Goal: Task Accomplishment & Management: Manage account settings

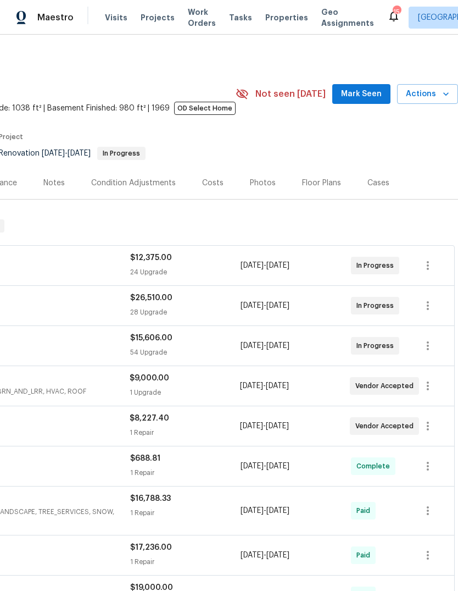
scroll to position [0, 163]
click at [429, 98] on span "Actions" at bounding box center [427, 94] width 43 height 14
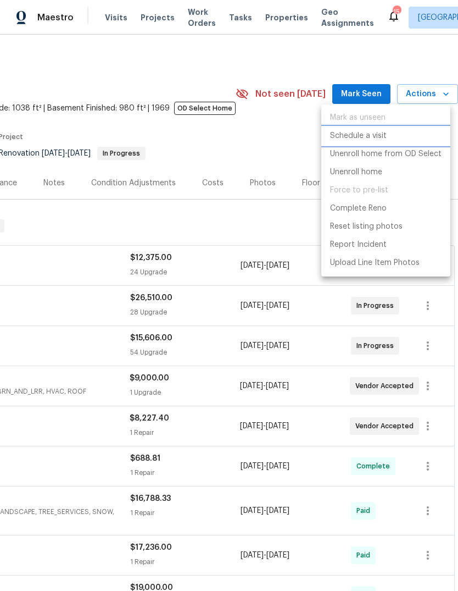
click at [374, 138] on p "Schedule a visit" at bounding box center [358, 136] width 57 height 12
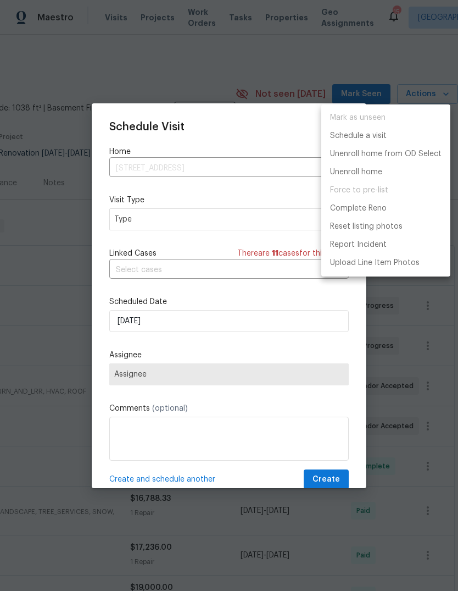
click at [171, 224] on div at bounding box center [229, 295] width 458 height 591
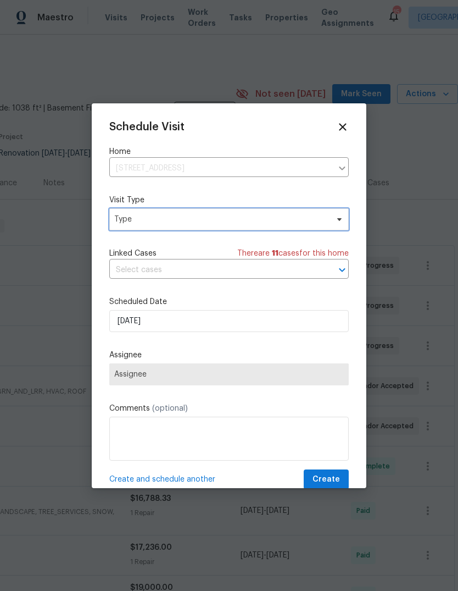
click at [189, 224] on span "Type" at bounding box center [221, 219] width 214 height 11
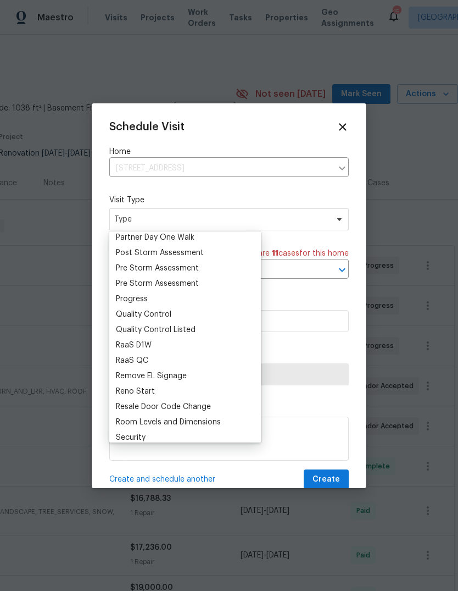
scroll to position [686, 0]
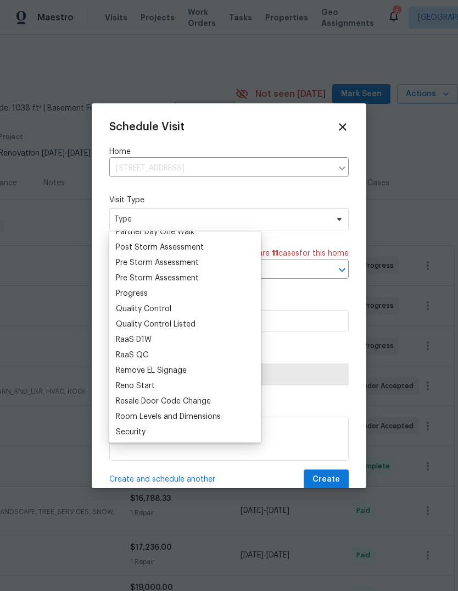
click at [146, 293] on div "Progress" at bounding box center [132, 293] width 32 height 11
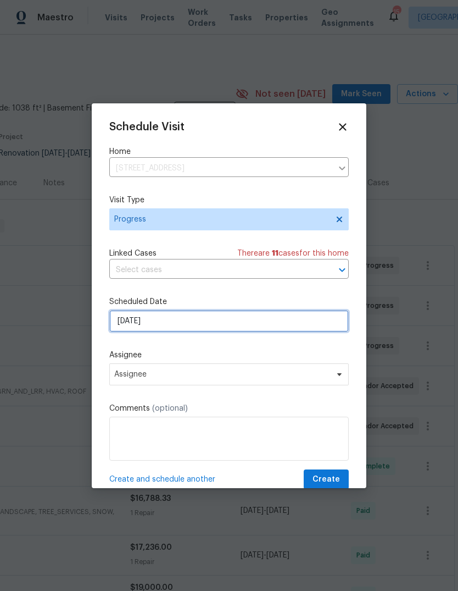
click at [177, 323] on input "[DATE]" at bounding box center [229, 321] width 240 height 22
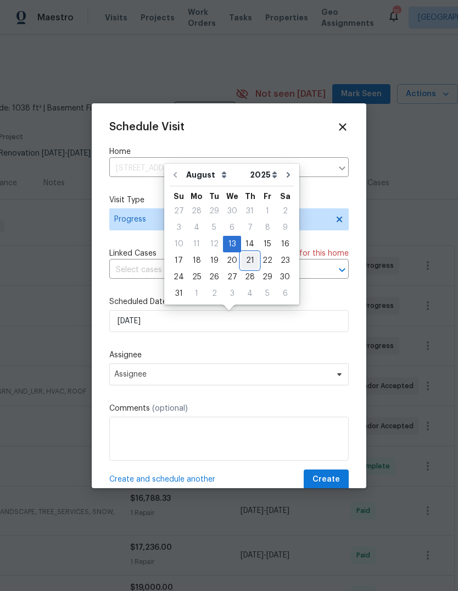
click at [247, 260] on div "21" at bounding box center [250, 260] width 18 height 15
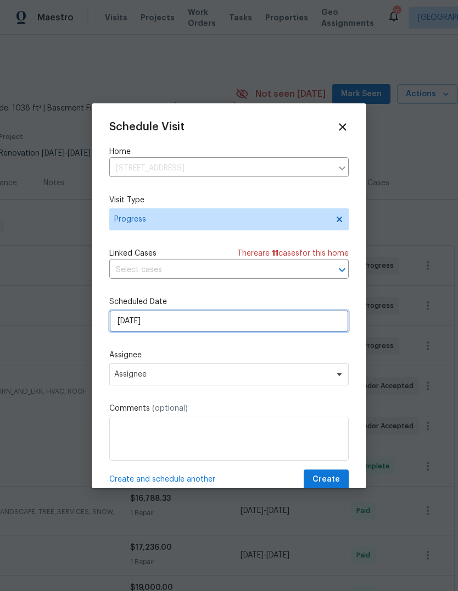
click at [193, 328] on input "[DATE]" at bounding box center [229, 321] width 240 height 22
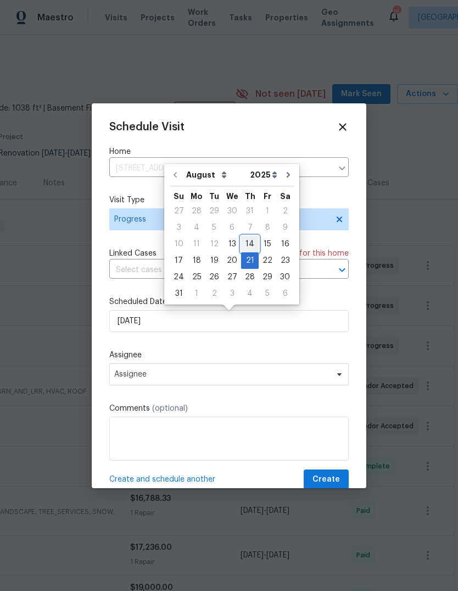
click at [251, 244] on div "14" at bounding box center [250, 243] width 18 height 15
type input "[DATE]"
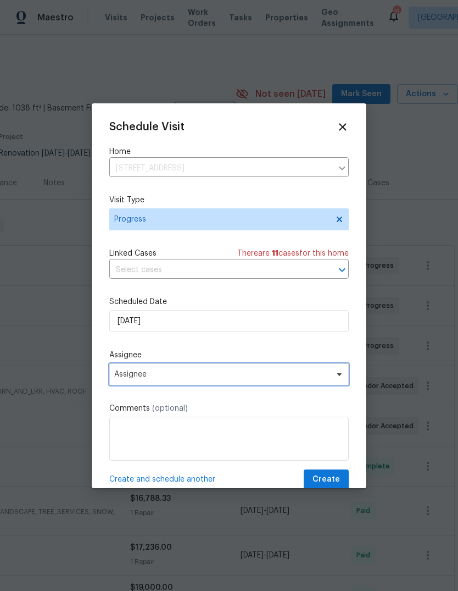
click at [199, 379] on span "Assignee" at bounding box center [221, 374] width 215 height 9
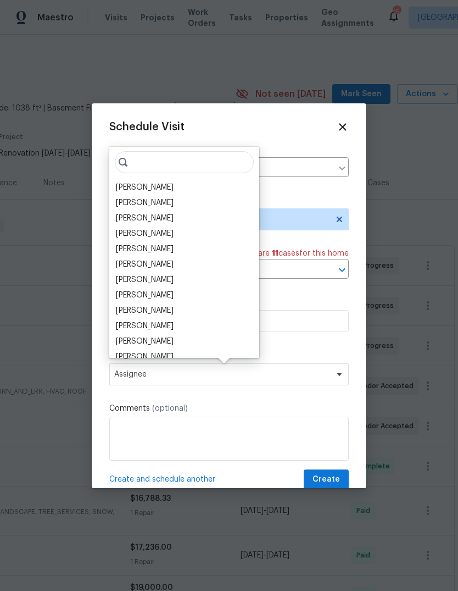
click at [164, 192] on div "[PERSON_NAME]" at bounding box center [145, 187] width 58 height 11
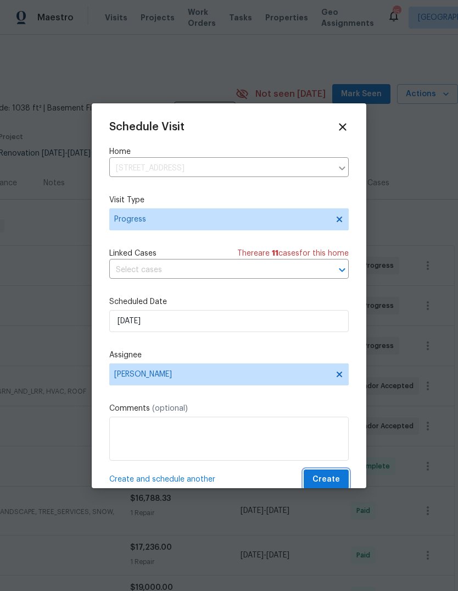
click at [328, 478] on span "Create" at bounding box center [326, 480] width 27 height 14
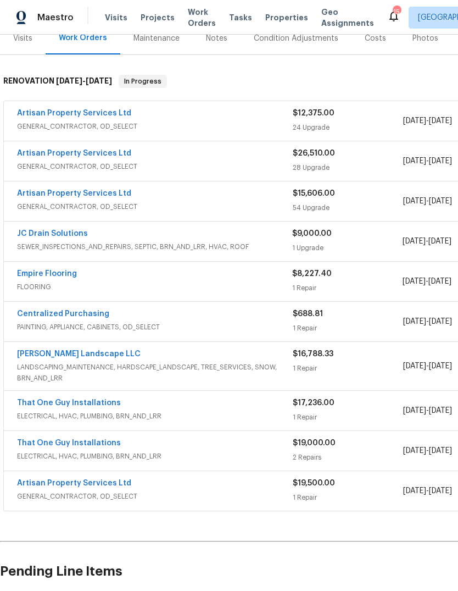
scroll to position [147, 0]
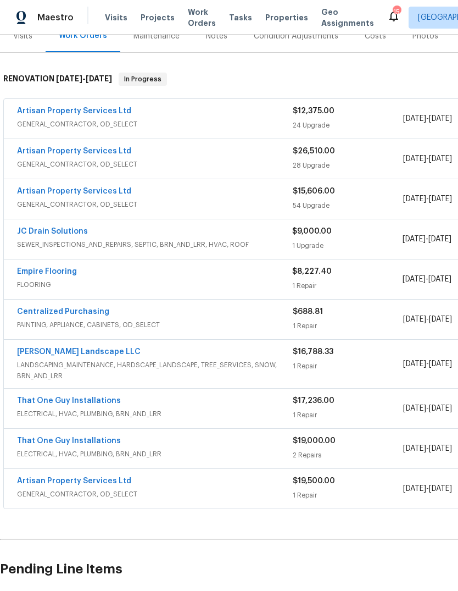
click at [106, 23] on span "Visits" at bounding box center [116, 17] width 23 height 11
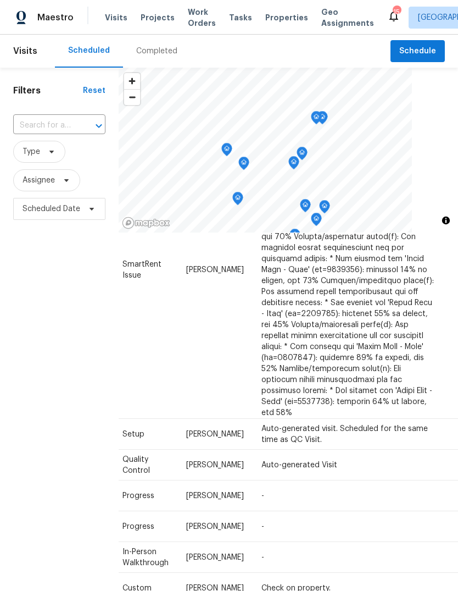
scroll to position [276, 96]
click at [0, 0] on icon at bounding box center [0, 0] width 0 height 0
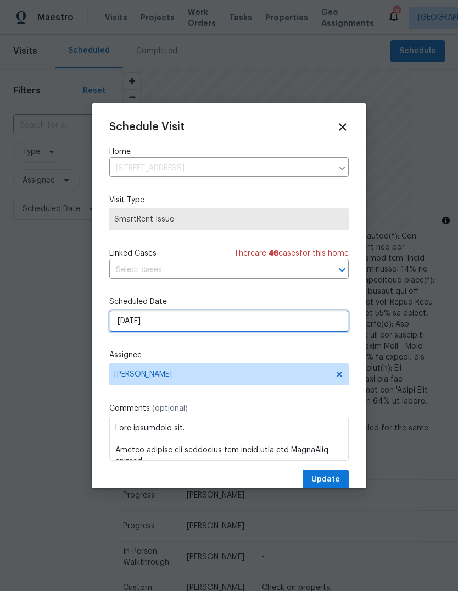
click at [196, 328] on input "[DATE]" at bounding box center [229, 321] width 240 height 22
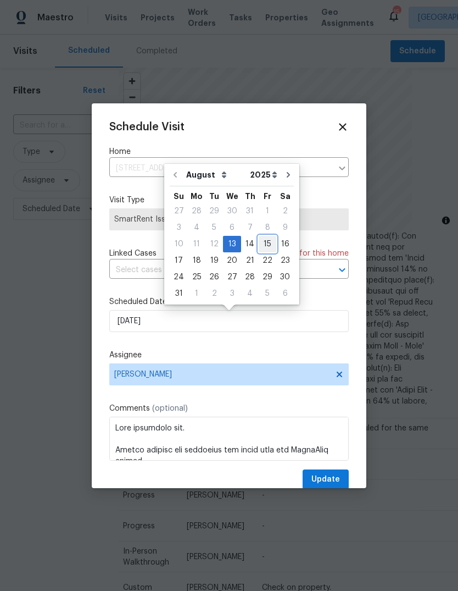
click at [264, 245] on div "15" at bounding box center [268, 243] width 18 height 15
type input "[DATE]"
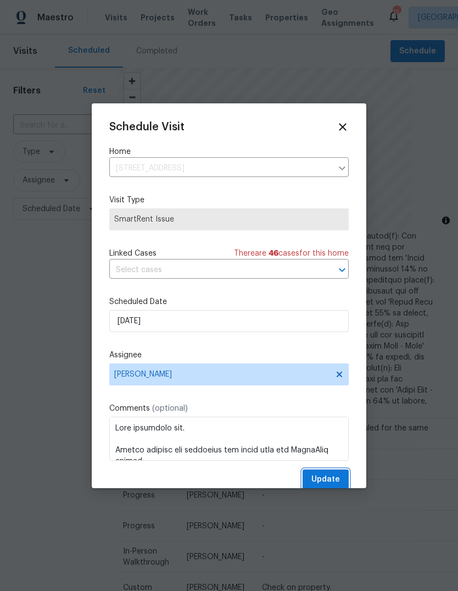
click at [331, 479] on span "Update" at bounding box center [326, 480] width 29 height 14
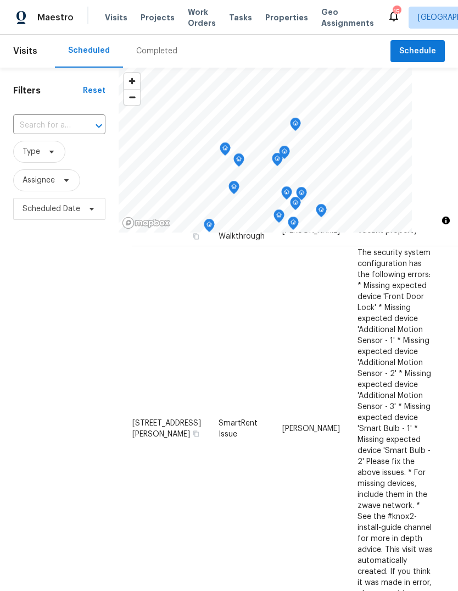
scroll to position [1106, 0]
click at [0, 0] on icon at bounding box center [0, 0] width 0 height 0
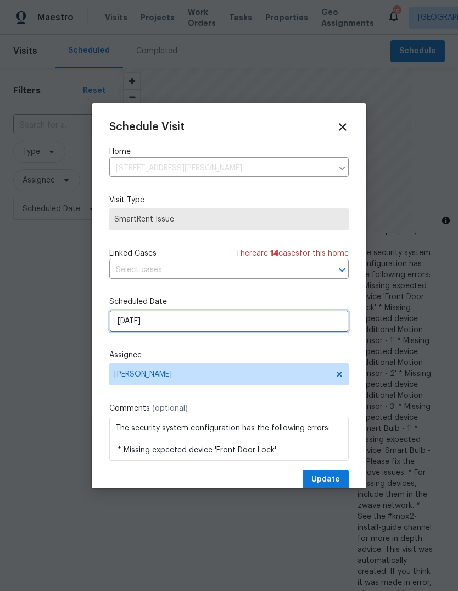
click at [209, 325] on input "[DATE]" at bounding box center [229, 321] width 240 height 22
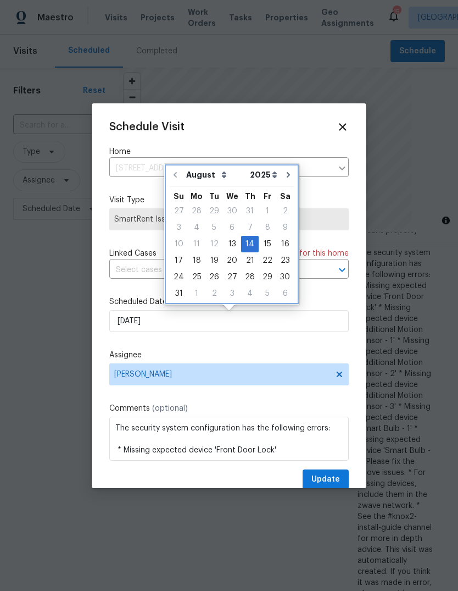
click at [284, 178] on icon "Go to next month" at bounding box center [288, 174] width 9 height 9
type input "[DATE]"
select select "8"
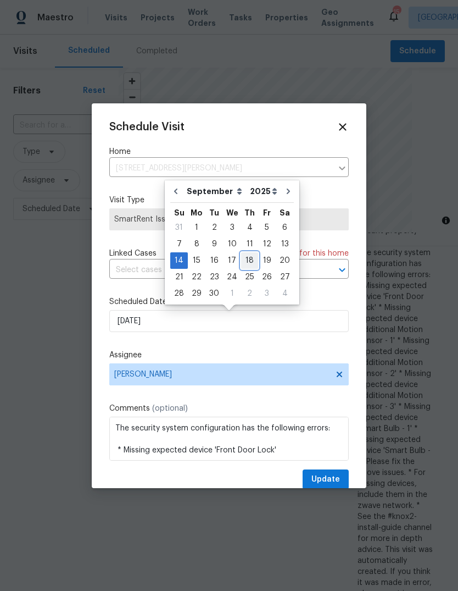
click at [249, 260] on div "18" at bounding box center [249, 260] width 17 height 15
type input "[DATE]"
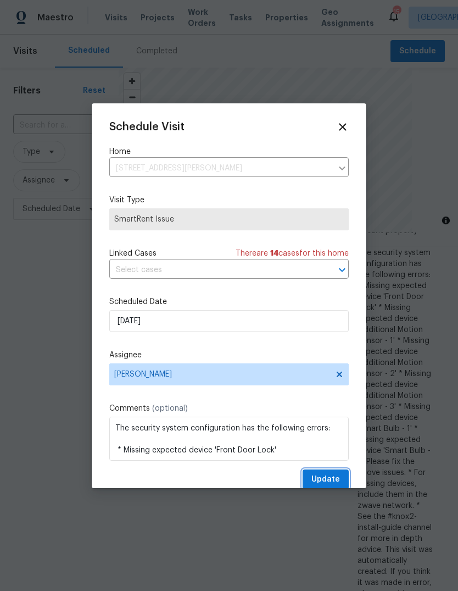
click at [333, 478] on span "Update" at bounding box center [326, 480] width 29 height 14
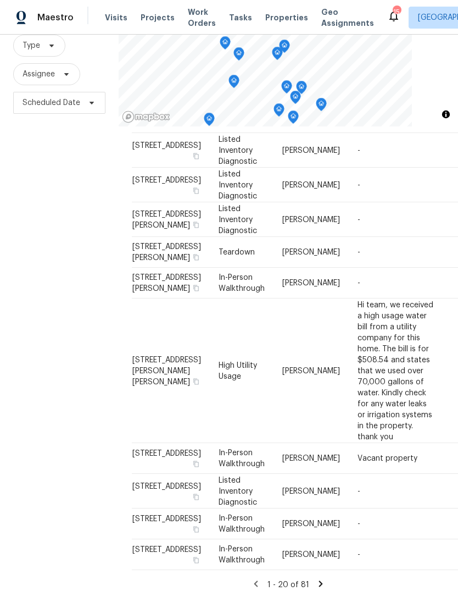
scroll to position [389, 0]
click at [0, 0] on icon at bounding box center [0, 0] width 0 height 0
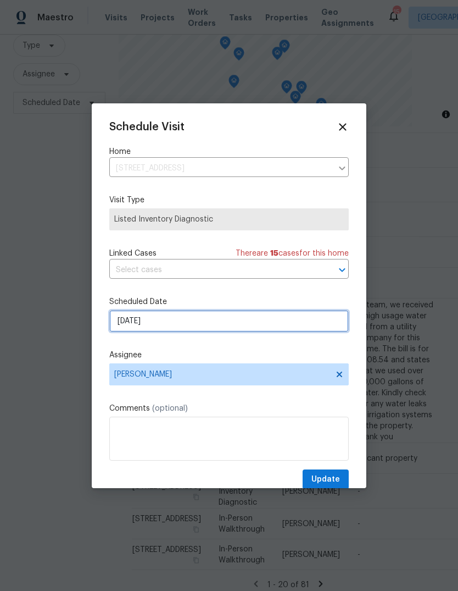
click at [189, 324] on input "[DATE]" at bounding box center [229, 321] width 240 height 22
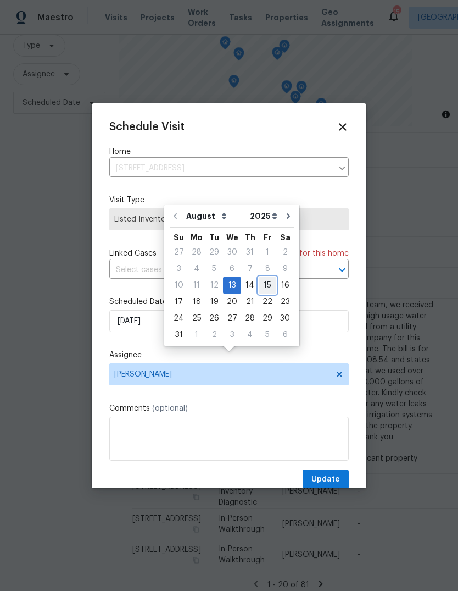
click at [264, 278] on div "15" at bounding box center [268, 285] width 18 height 15
type input "[DATE]"
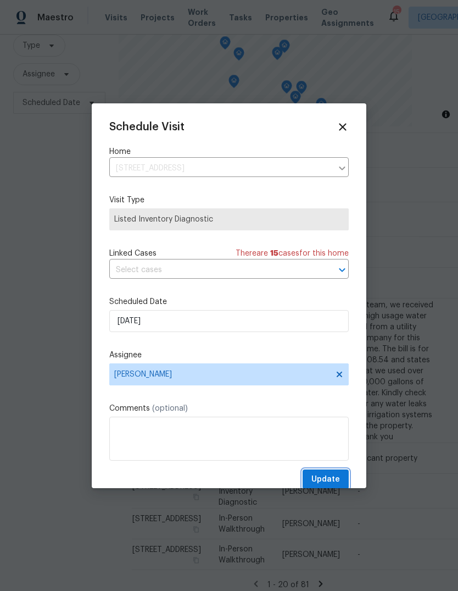
click at [335, 479] on span "Update" at bounding box center [326, 480] width 29 height 14
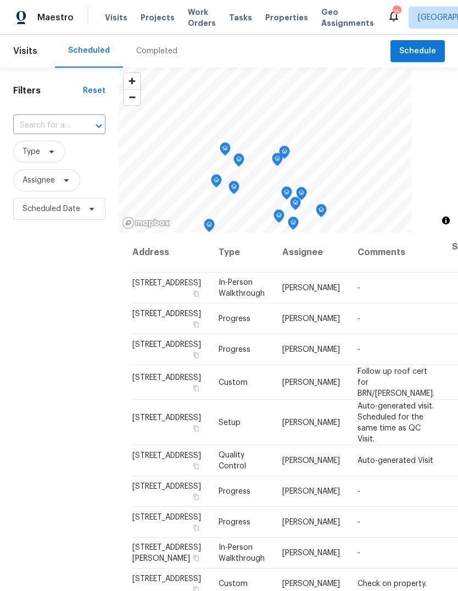
scroll to position [0, 0]
click at [35, 117] on input "text" at bounding box center [44, 125] width 62 height 17
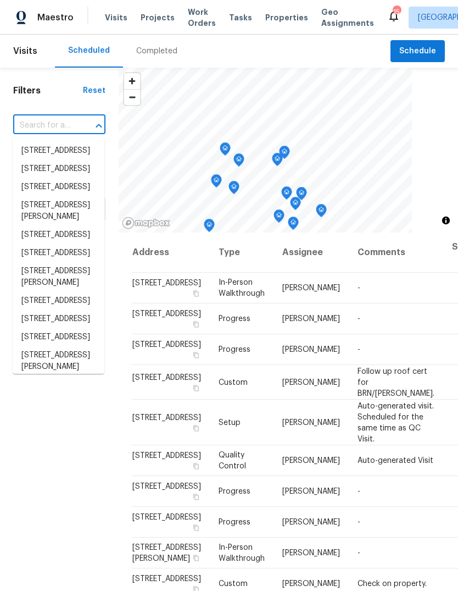
type input "4"
click at [193, 19] on span "Work Orders" at bounding box center [202, 18] width 28 height 22
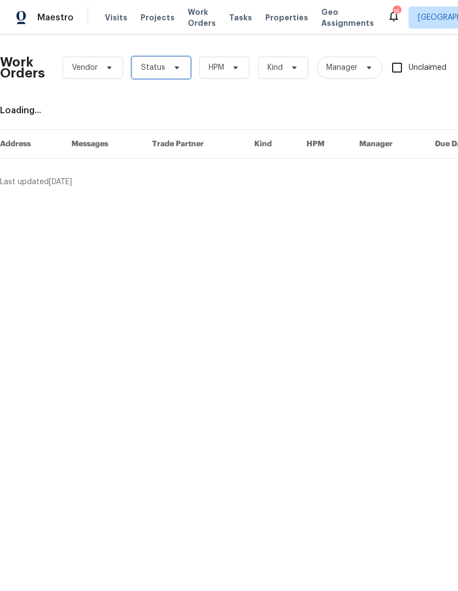
click at [169, 66] on span at bounding box center [175, 67] width 12 height 9
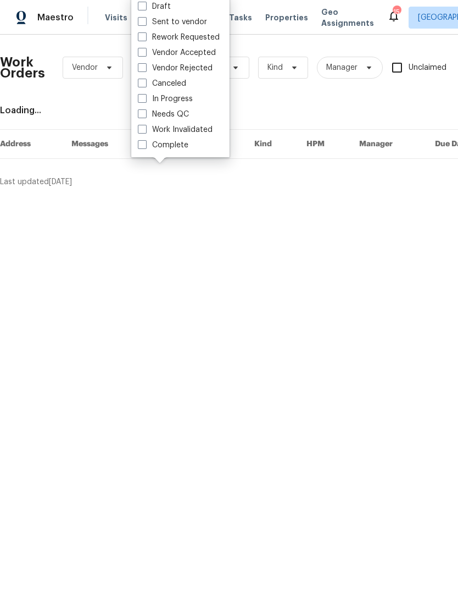
click at [145, 115] on span at bounding box center [142, 113] width 9 height 9
click at [145, 115] on input "Needs QC" at bounding box center [141, 112] width 7 height 7
checkbox input "true"
